Goal: Task Accomplishment & Management: Use online tool/utility

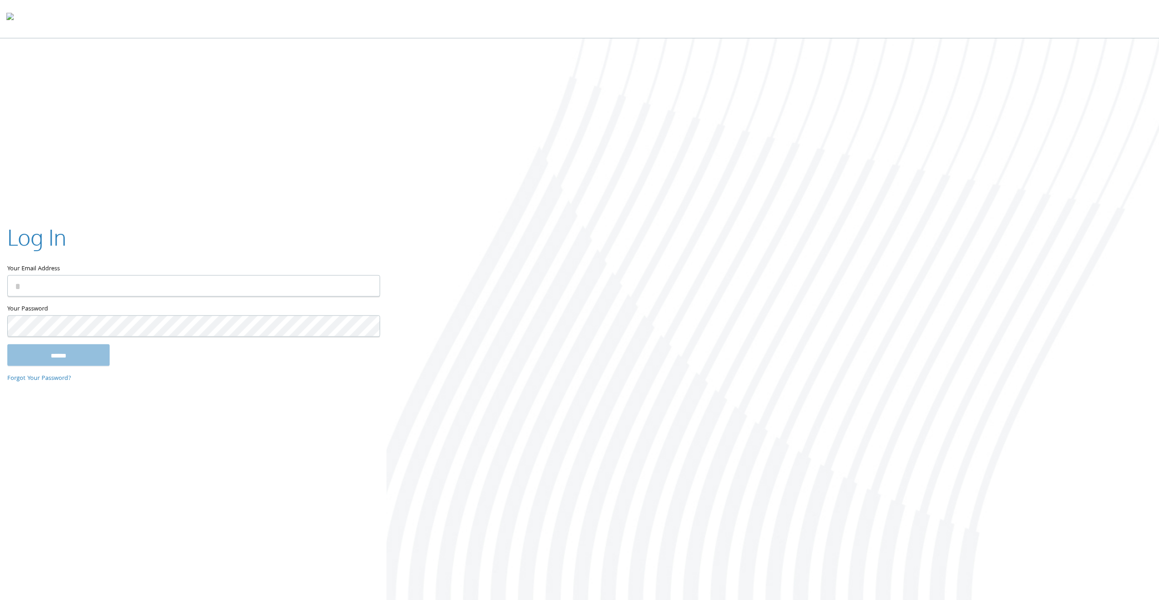
type input "**********"
click at [95, 362] on input "******" at bounding box center [58, 355] width 102 height 22
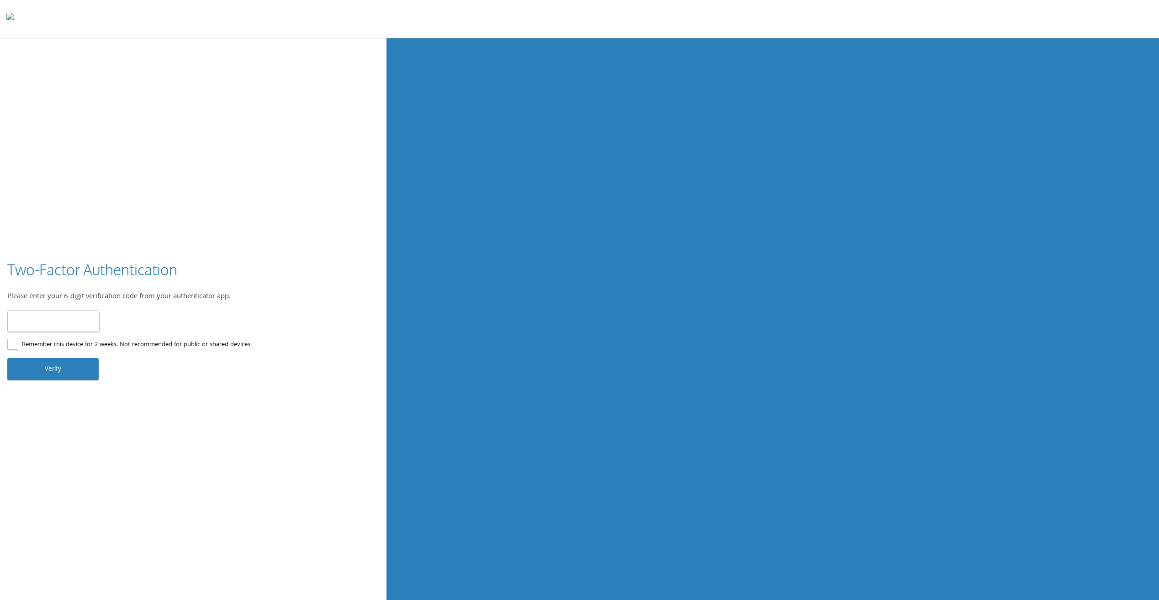
type input "******"
